Goal: Navigation & Orientation: Find specific page/section

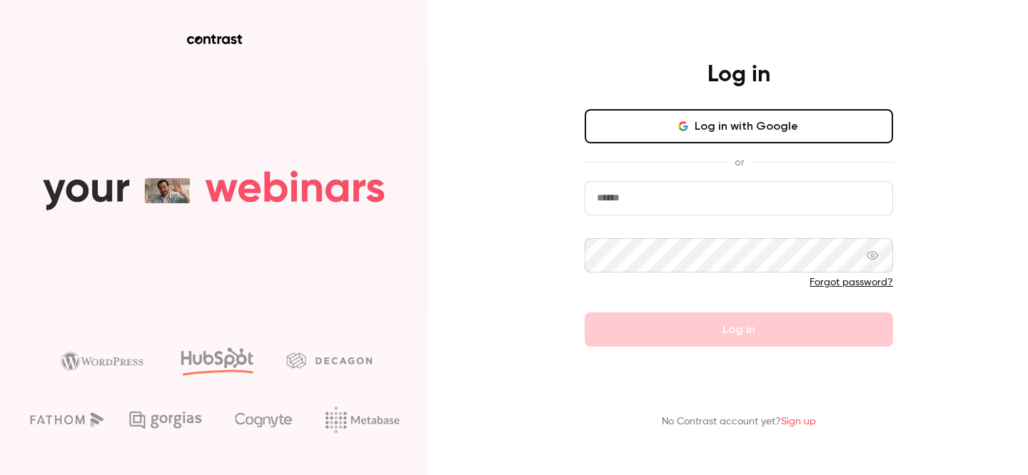
click at [663, 119] on button "Log in with Google" at bounding box center [739, 126] width 308 height 34
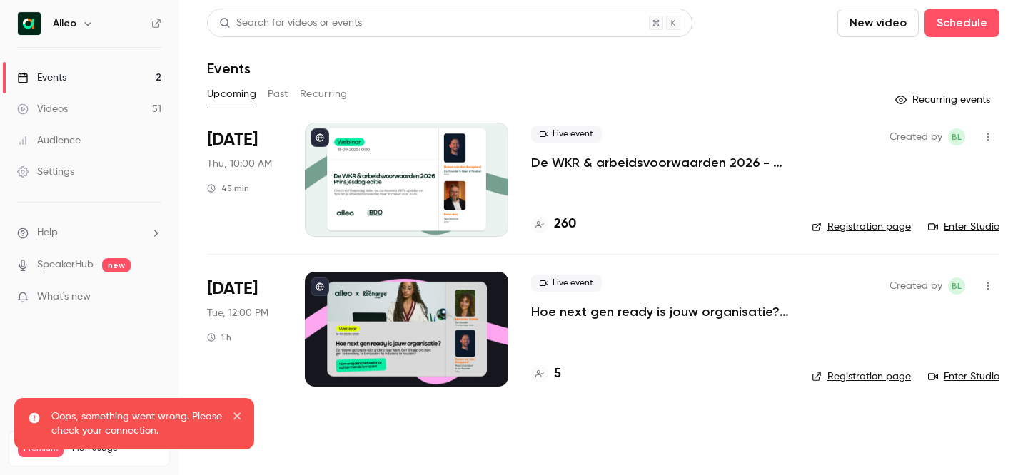
click at [82, 27] on icon "button" at bounding box center [87, 23] width 11 height 11
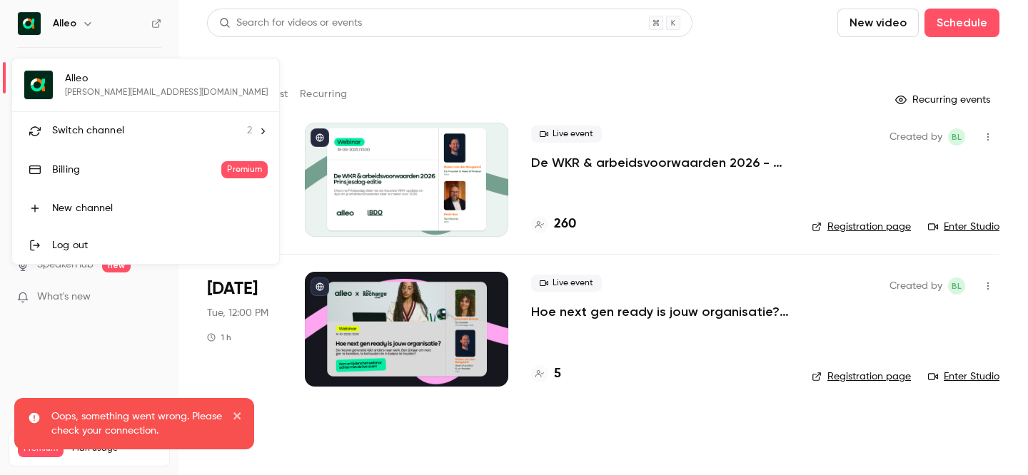
click at [89, 128] on span "Switch channel" at bounding box center [88, 131] width 72 height 15
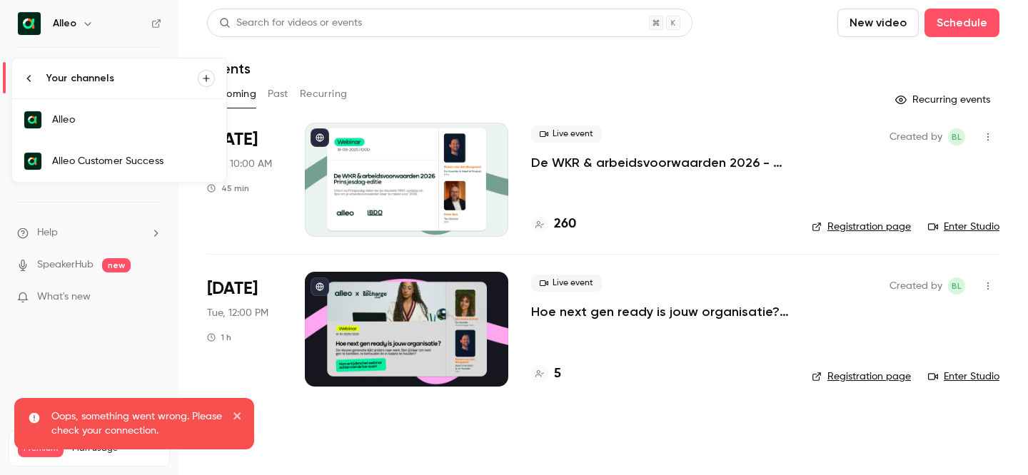
click at [138, 163] on div "Alleo Customer Success" at bounding box center [133, 161] width 163 height 14
